Goal: Book appointment/travel/reservation

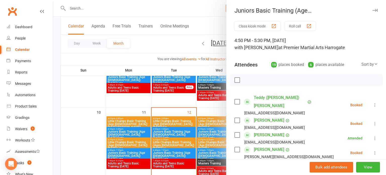
scroll to position [78, 0]
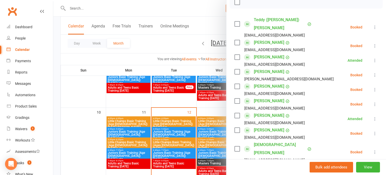
click at [170, 125] on div at bounding box center [219, 87] width 333 height 175
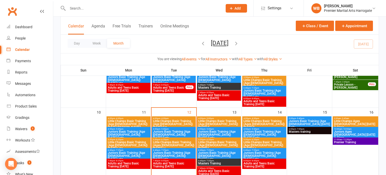
click at [170, 143] on span "Little Champs Basic Training (Ages [DEMOGRAPHIC_DATA]) [DATE] La..." at bounding box center [174, 145] width 42 height 9
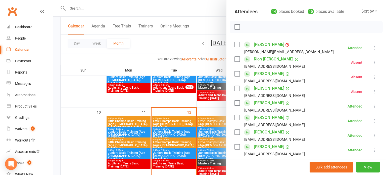
scroll to position [53, 0]
click at [152, 117] on div at bounding box center [219, 87] width 333 height 175
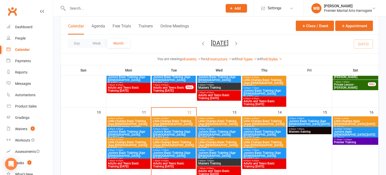
click at [168, 165] on span "Adults and Teens Basic Training [DATE]" at bounding box center [174, 165] width 42 height 6
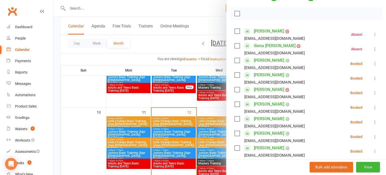
scroll to position [66, 0]
click at [189, 103] on div at bounding box center [219, 87] width 333 height 175
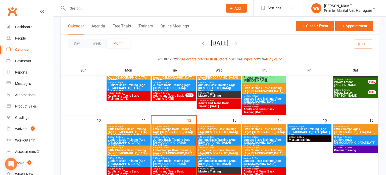
scroll to position [136, 0]
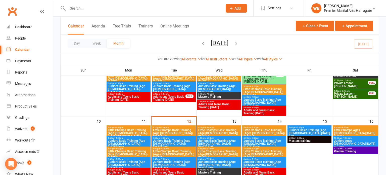
click at [185, 100] on span "Adults and Teens Basic Training [DATE]" at bounding box center [169, 98] width 33 height 6
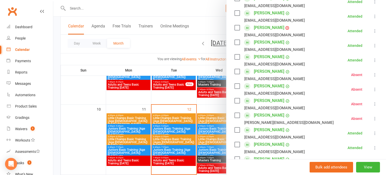
scroll to position [143, 0]
click at [181, 110] on div at bounding box center [219, 87] width 333 height 175
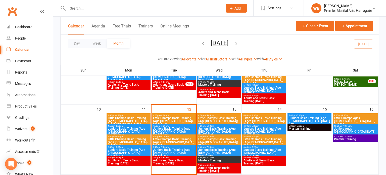
click at [172, 157] on span "7:40pm - 8:55pm" at bounding box center [174, 158] width 42 height 2
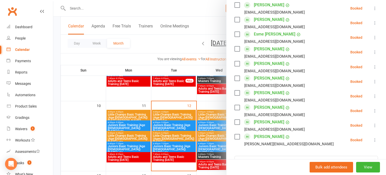
scroll to position [272, 0]
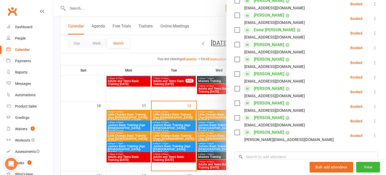
click at [196, 102] on div at bounding box center [219, 87] width 333 height 175
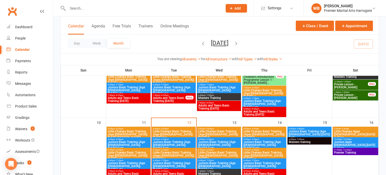
scroll to position [126, 0]
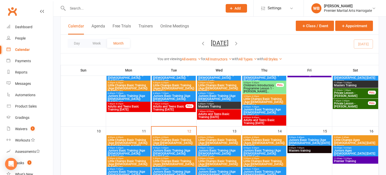
click at [179, 106] on span "Adults and Teens Basic Training [DATE]" at bounding box center [169, 108] width 33 height 6
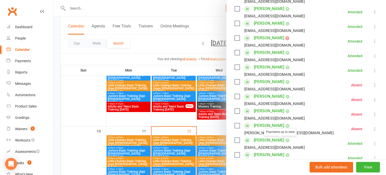
scroll to position [131, 0]
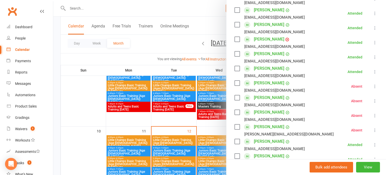
click at [174, 128] on div at bounding box center [219, 87] width 333 height 175
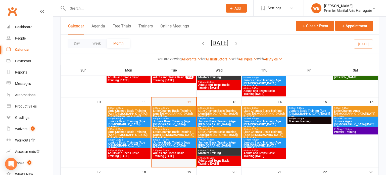
scroll to position [156, 0]
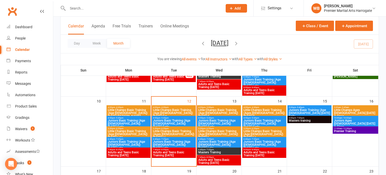
click at [205, 163] on span "Adults and Teens Basic Training [DATE]" at bounding box center [219, 161] width 42 height 6
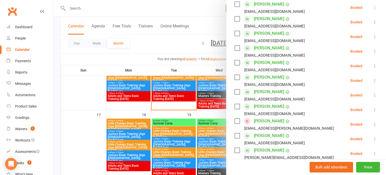
scroll to position [142, 0]
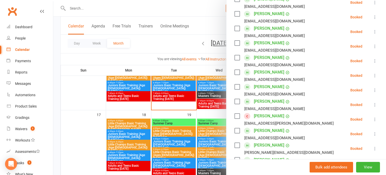
click at [157, 104] on div at bounding box center [219, 87] width 333 height 175
